Goal: Navigation & Orientation: Find specific page/section

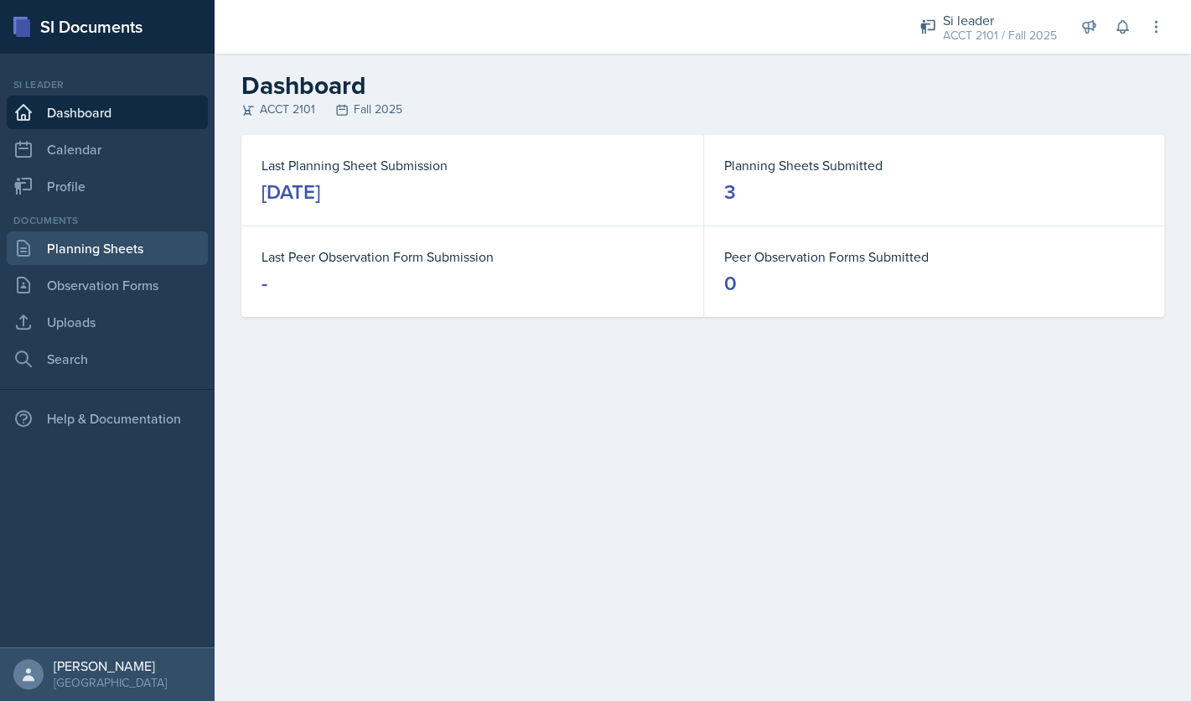
click at [115, 249] on link "Planning Sheets" at bounding box center [107, 248] width 201 height 34
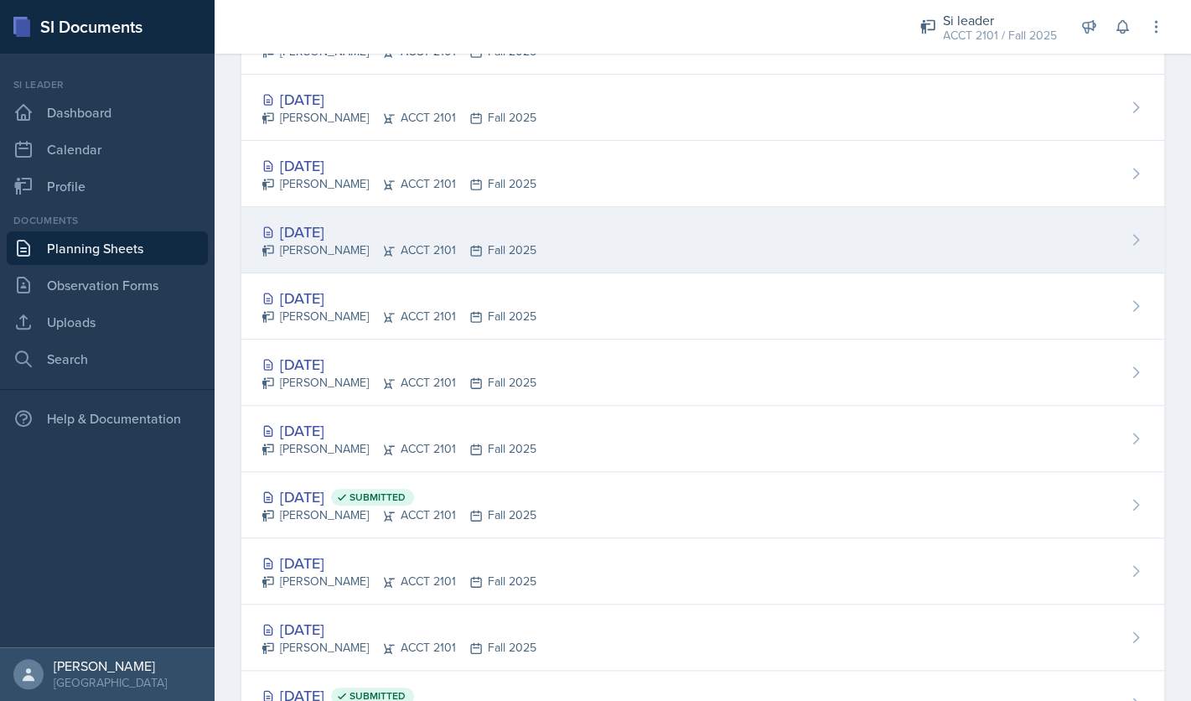
scroll to position [303, 0]
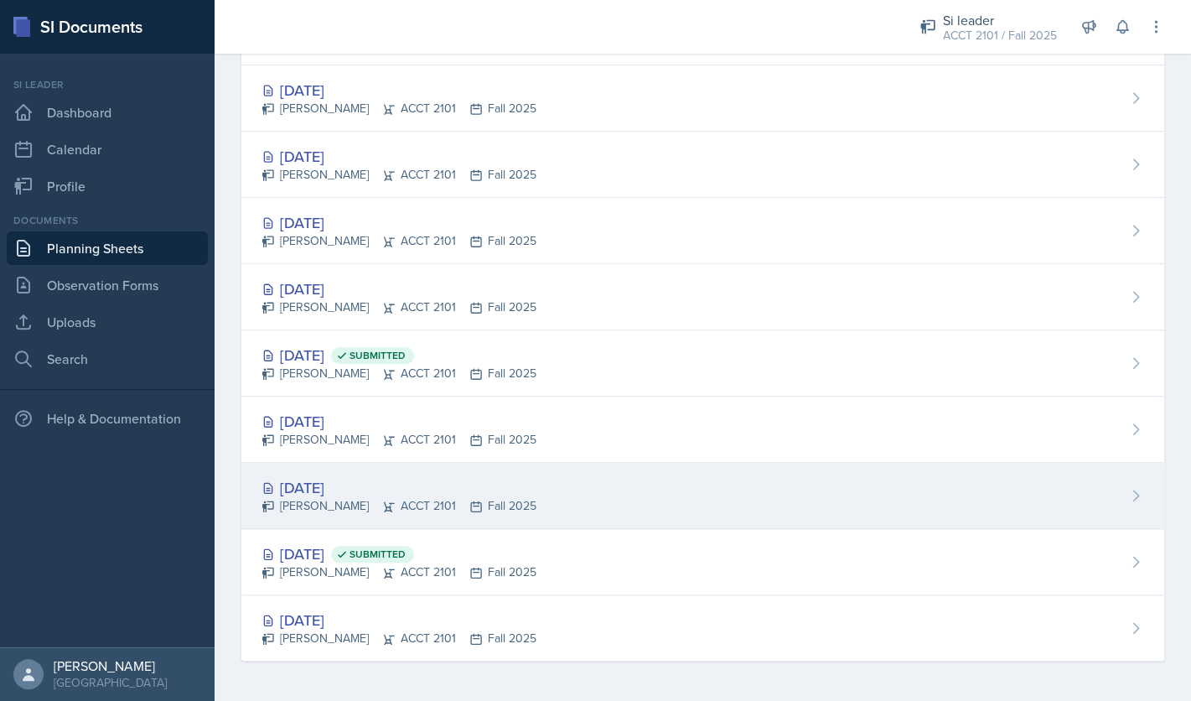
click at [318, 492] on div "[DATE]" at bounding box center [398, 487] width 275 height 23
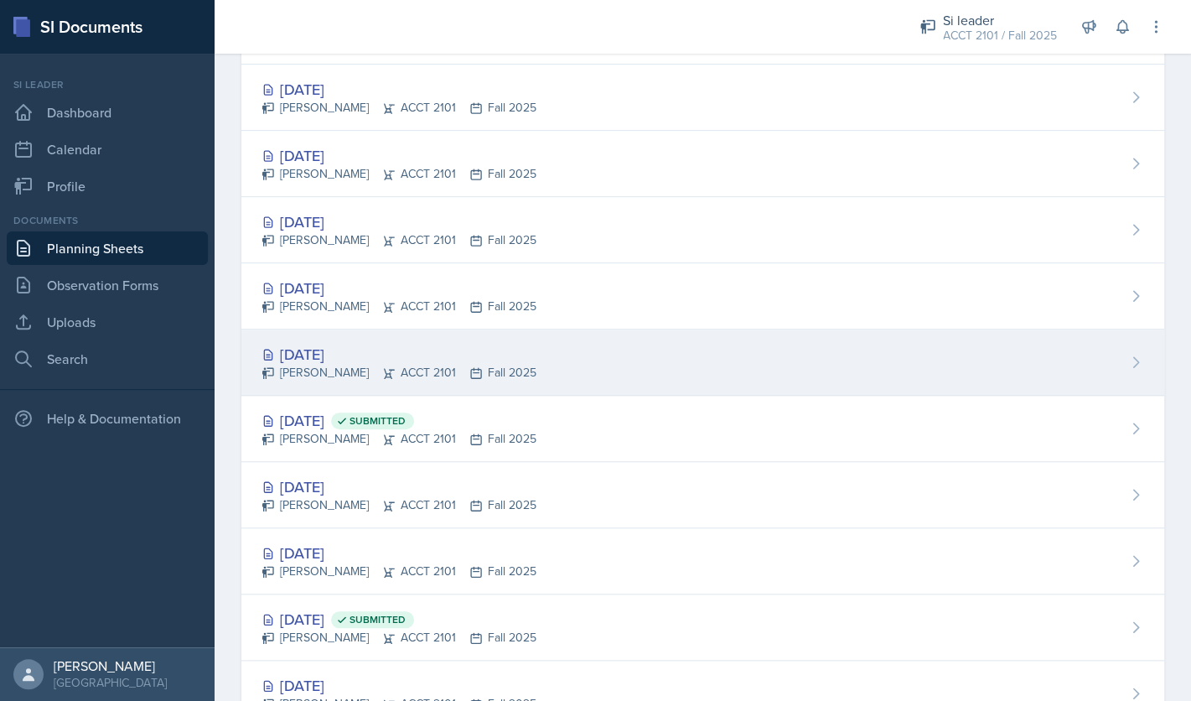
scroll to position [303, 0]
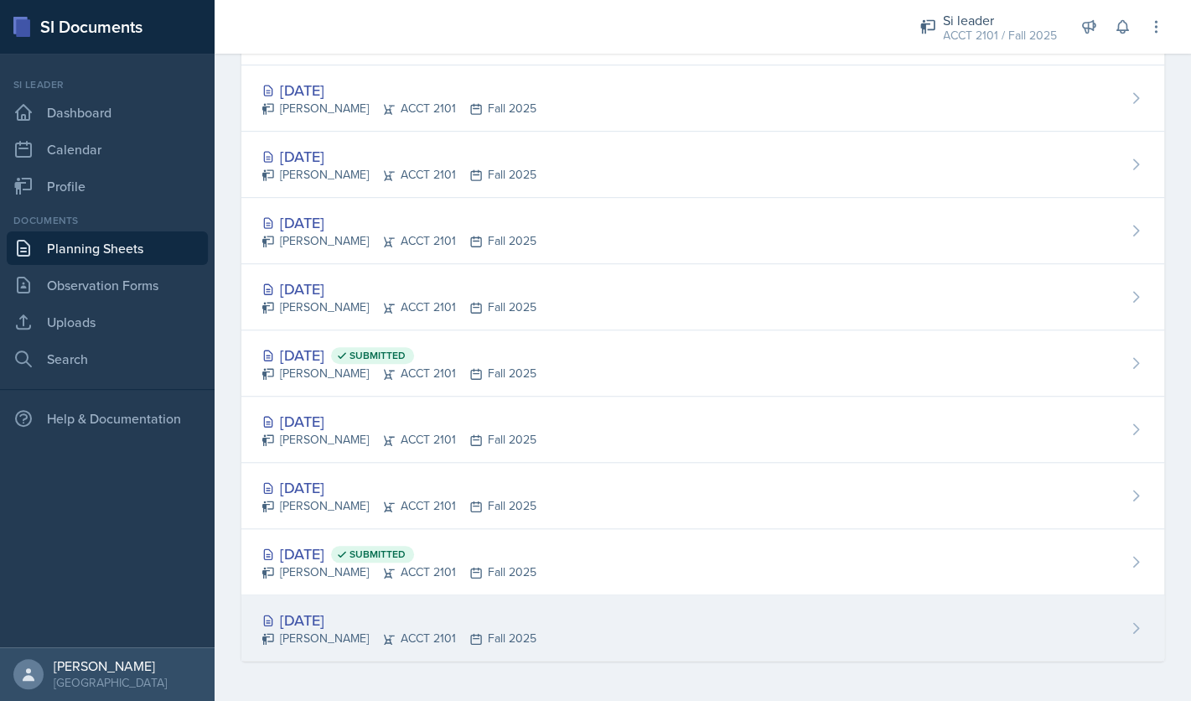
click at [346, 615] on div "[DATE]" at bounding box center [398, 619] width 275 height 23
